Goal: Obtain resource: Obtain resource

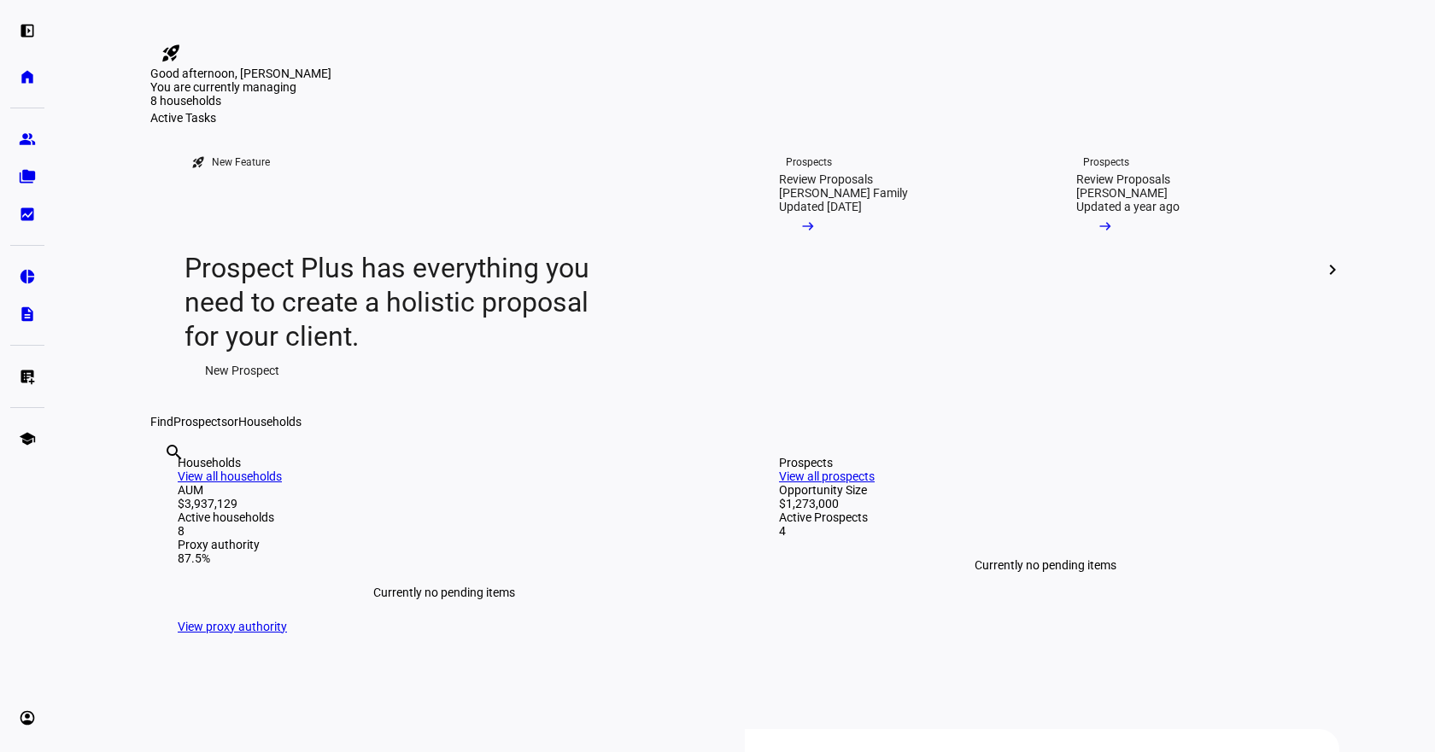
click at [167, 486] on input "text" at bounding box center [165, 475] width 3 height 20
type input "odel"
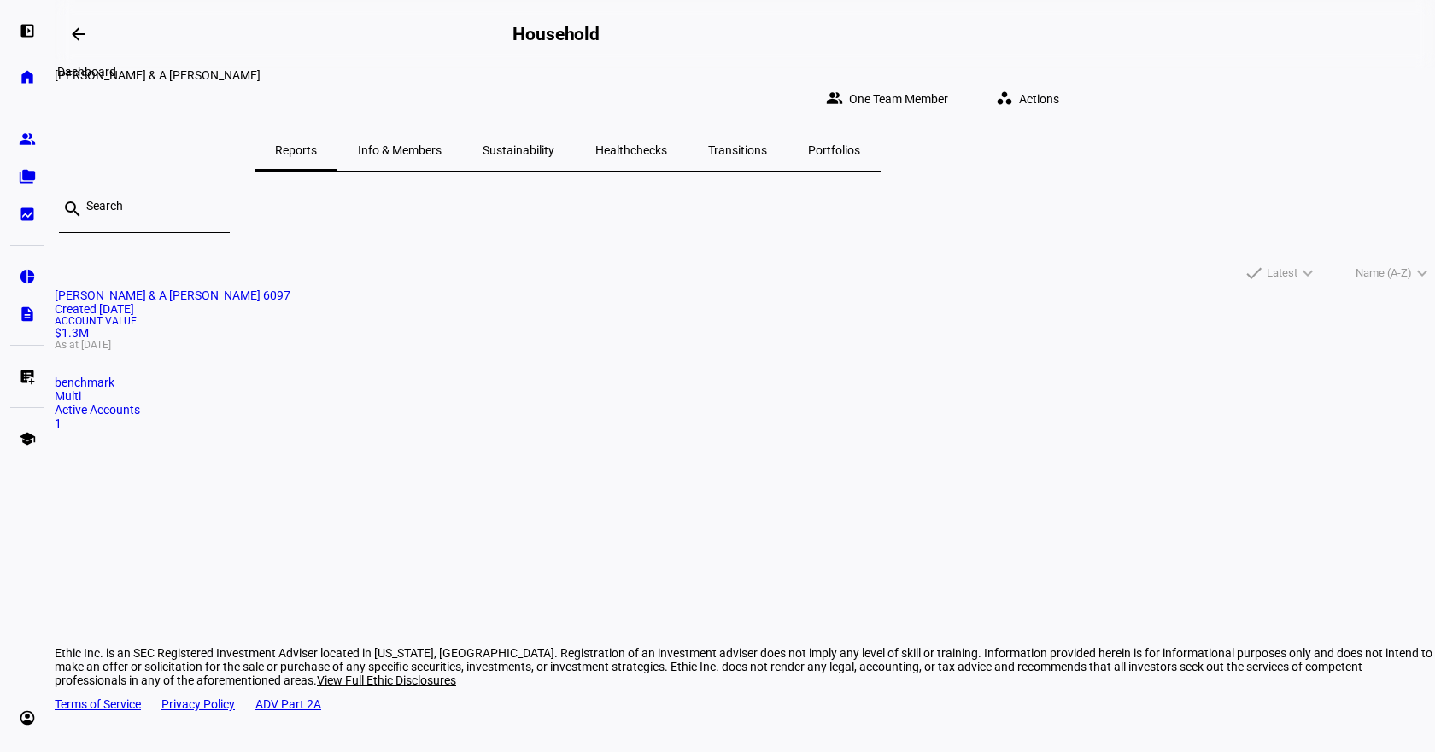
click at [79, 32] on mat-icon "arrow_backwards" at bounding box center [78, 34] width 20 height 20
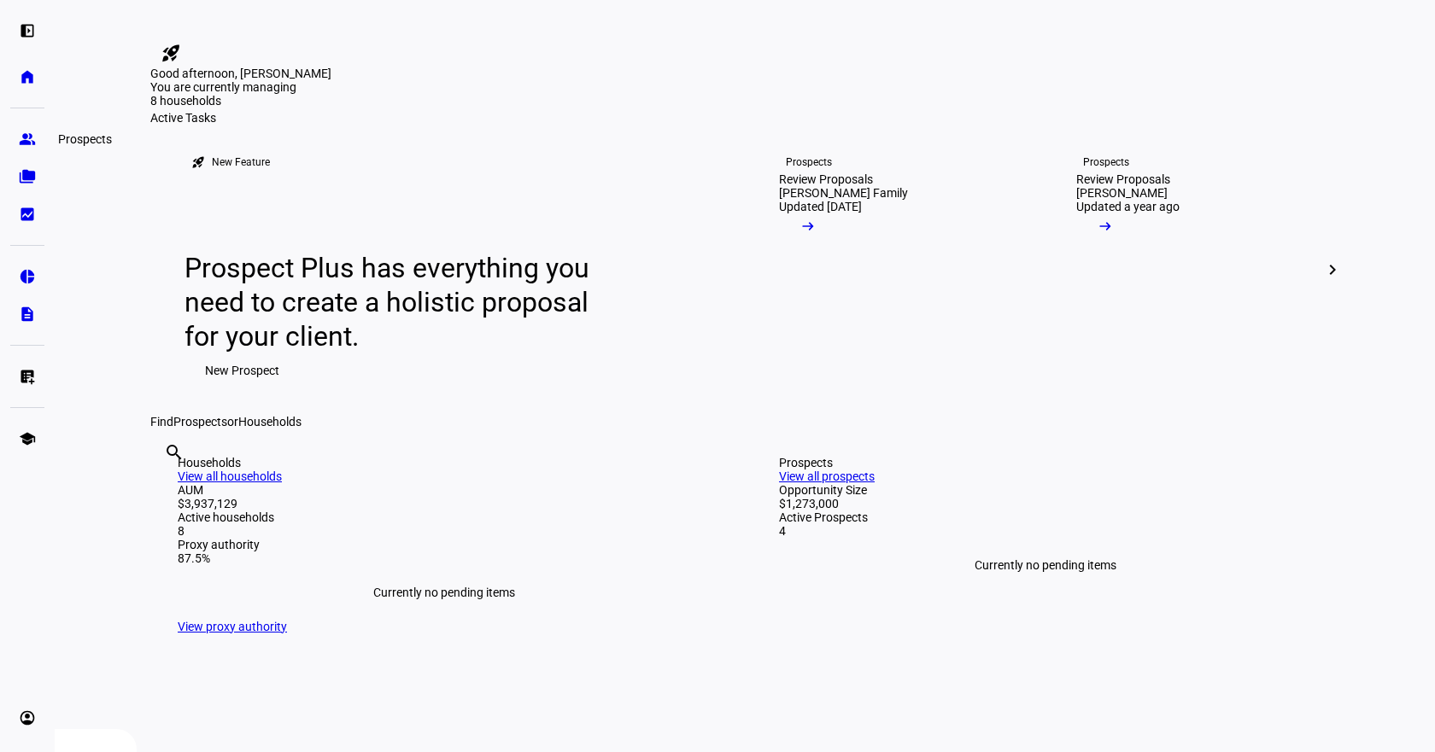
click at [22, 132] on eth-mat-symbol "group" at bounding box center [27, 139] width 17 height 17
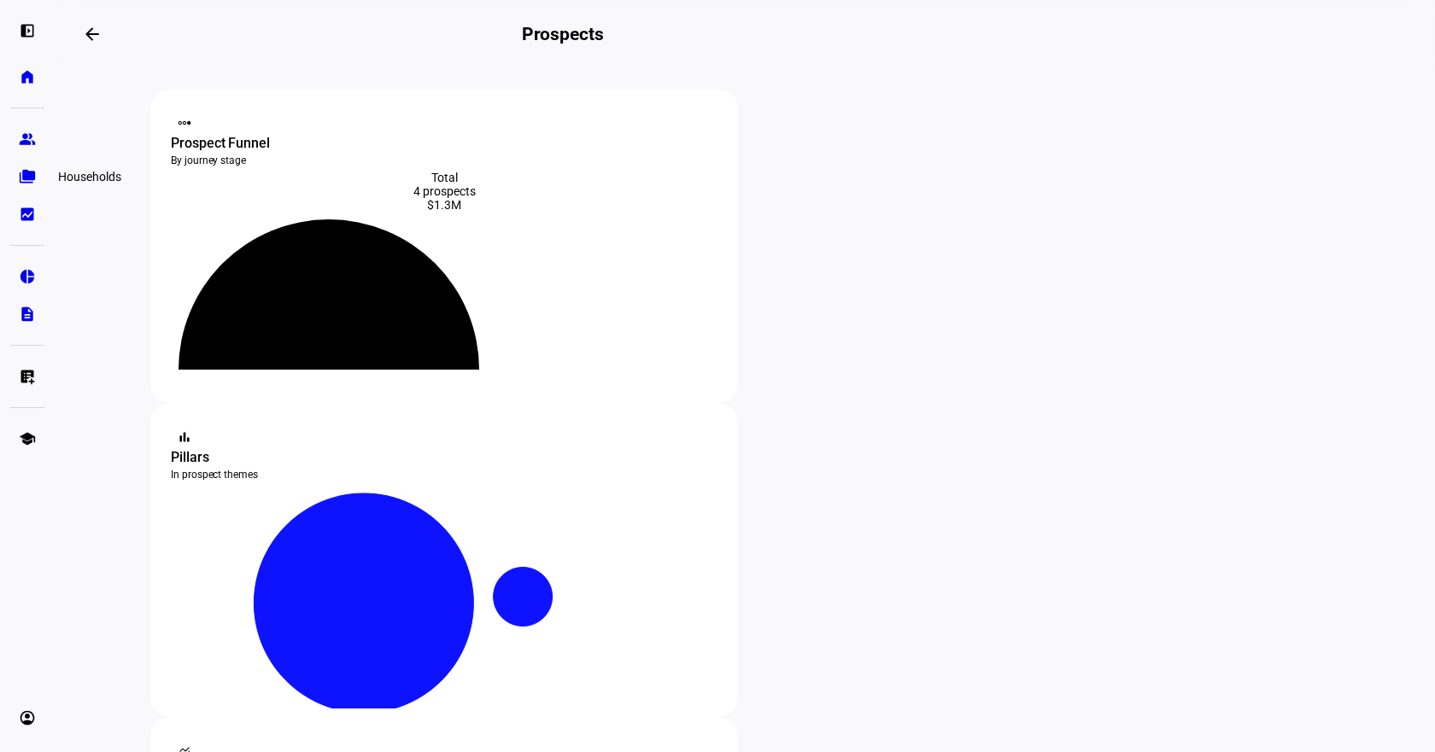
click at [32, 177] on eth-mat-symbol "folder_copy" at bounding box center [27, 176] width 17 height 17
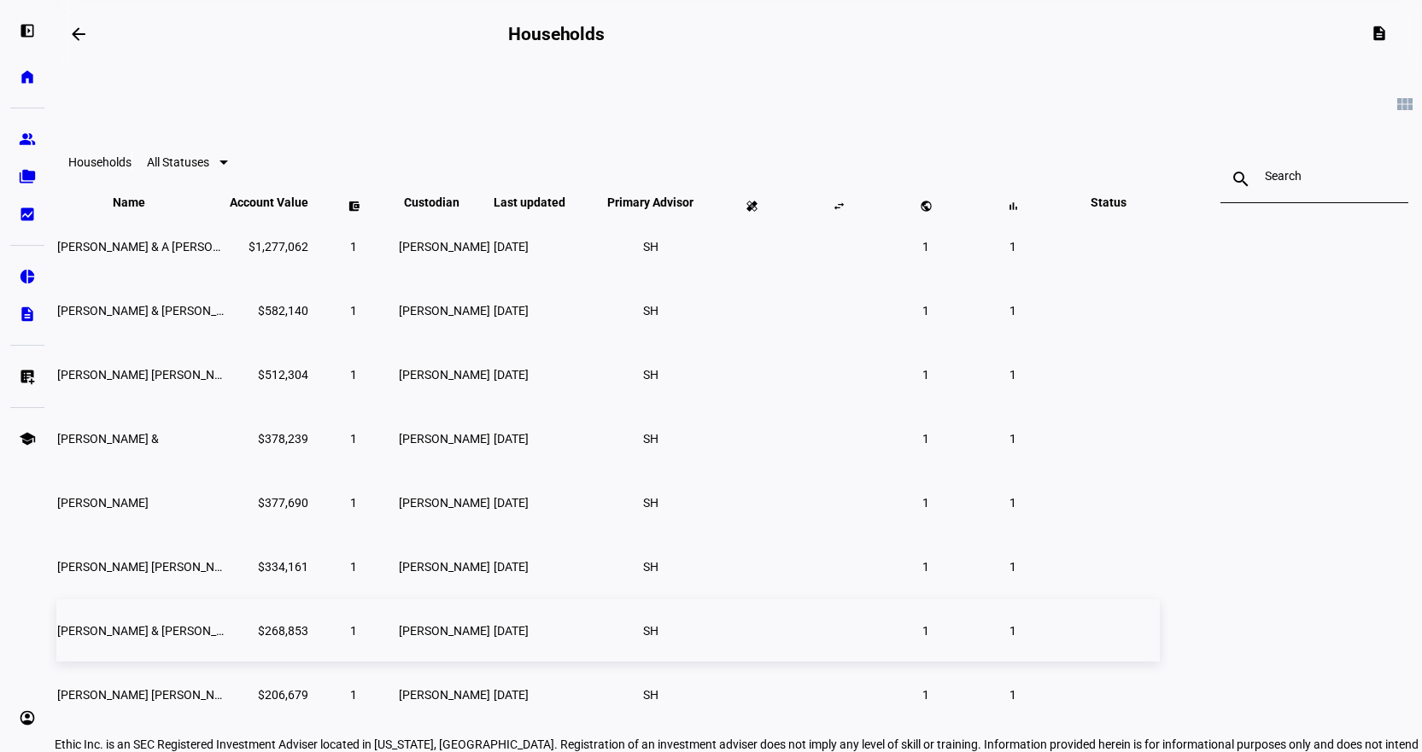
click at [227, 662] on td "[PERSON_NAME] & [PERSON_NAME] Ttee" at bounding box center [141, 631] width 171 height 62
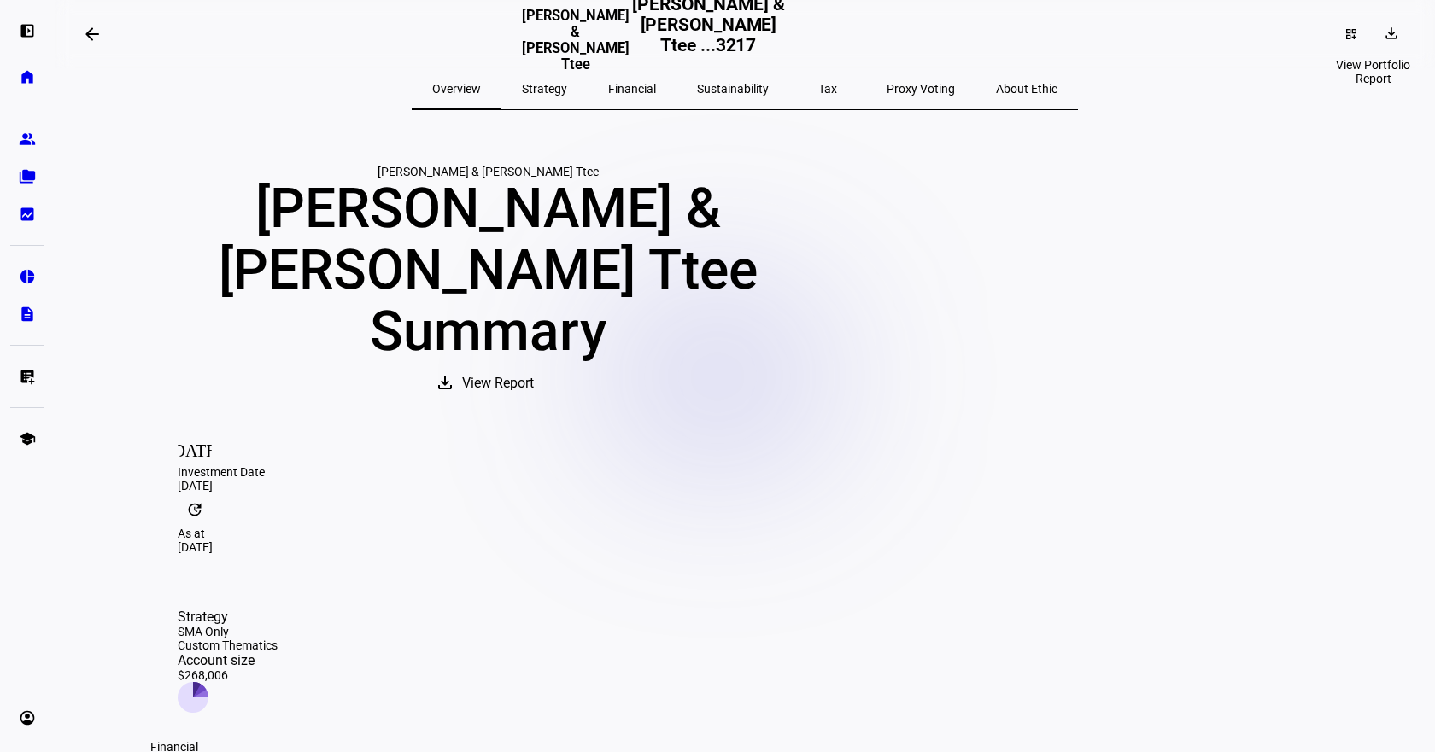
click at [1373, 38] on span at bounding box center [1393, 33] width 41 height 27
click at [1331, 109] on span "Portfolio Report" at bounding box center [1332, 116] width 85 height 14
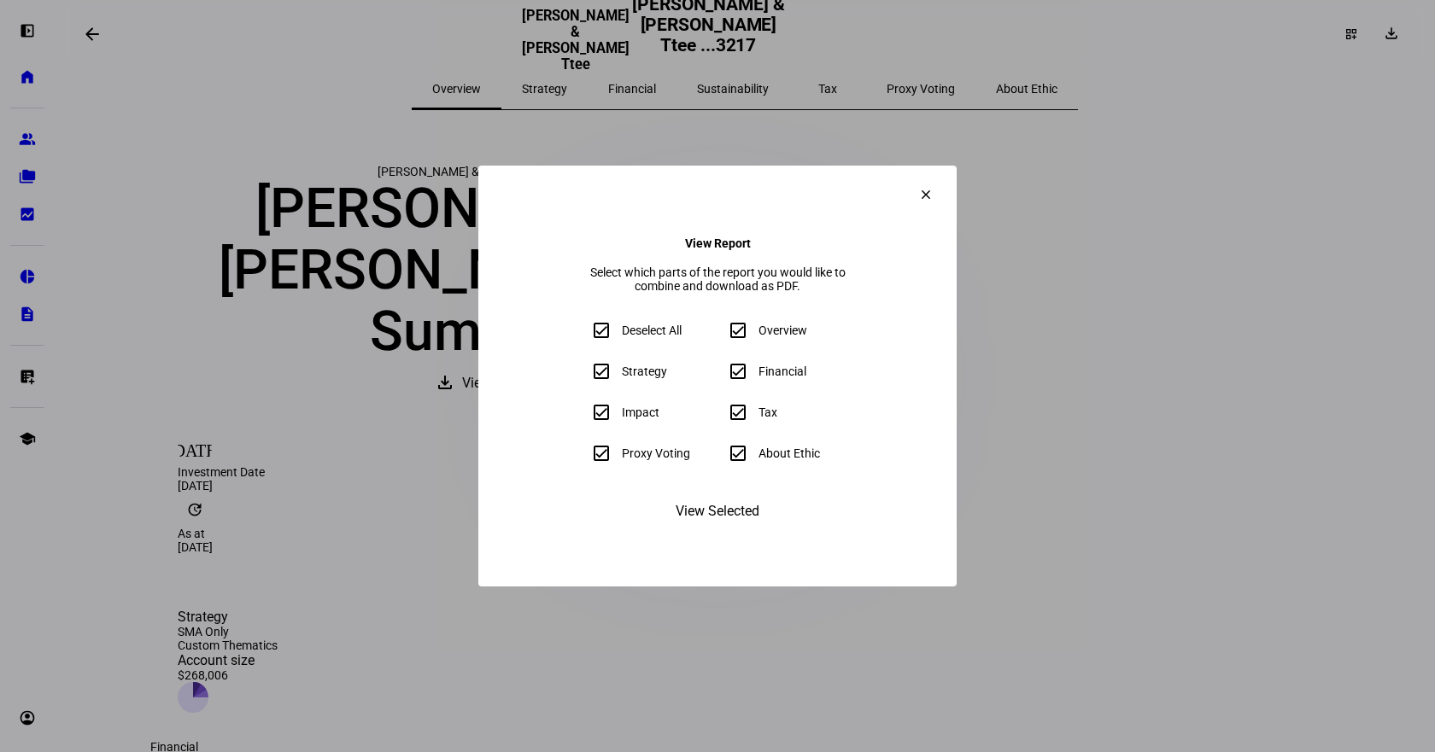
click at [584, 461] on input "Proxy Voting" at bounding box center [601, 453] width 34 height 34
checkbox input "false"
click at [710, 524] on span "View Selected" at bounding box center [718, 511] width 84 height 41
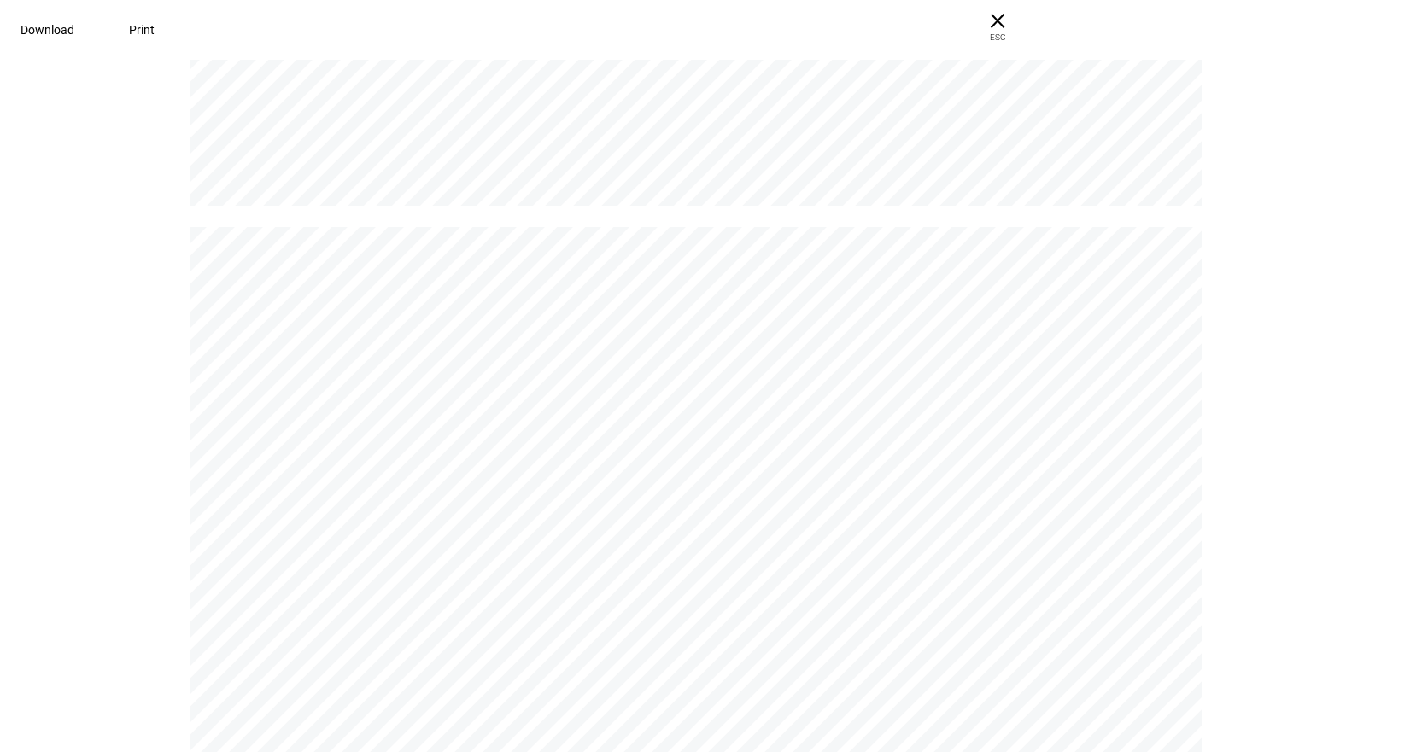
scroll to position [5206, 0]
click at [74, 34] on span "Download" at bounding box center [47, 30] width 54 height 14
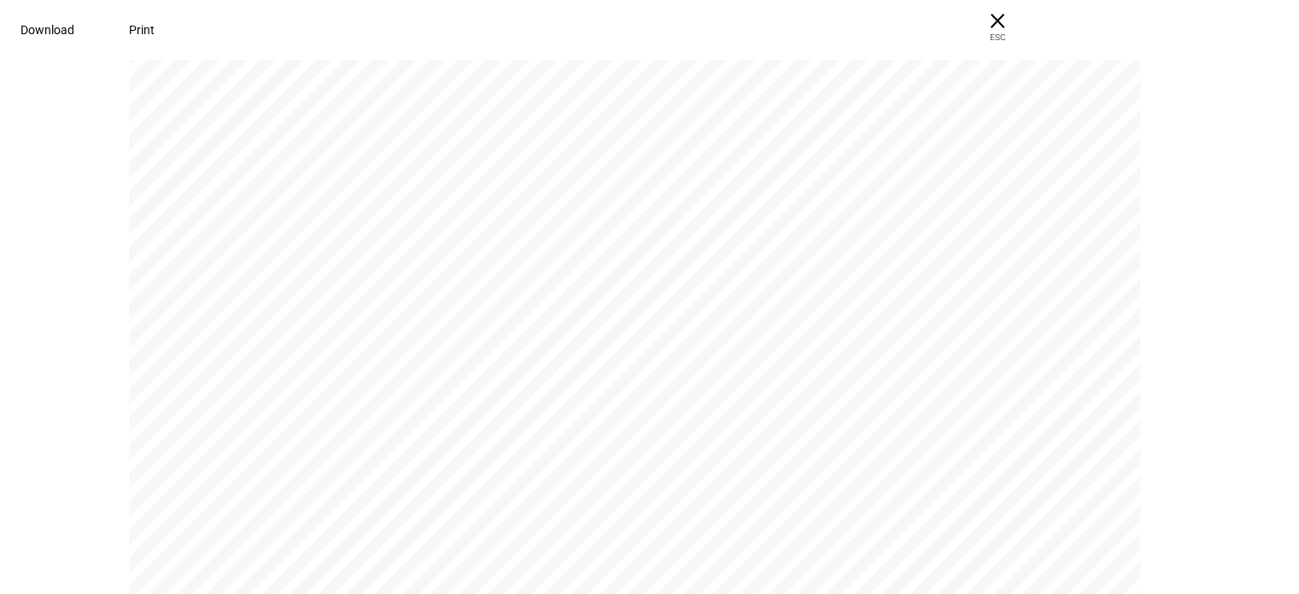
scroll to position [2817, 0]
